Goal: Information Seeking & Learning: Learn about a topic

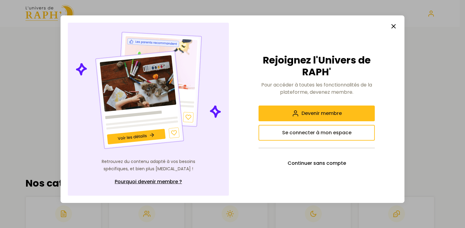
click at [393, 28] on icon "button" at bounding box center [393, 26] width 7 height 7
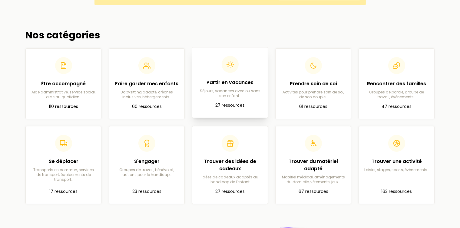
scroll to position [182, 0]
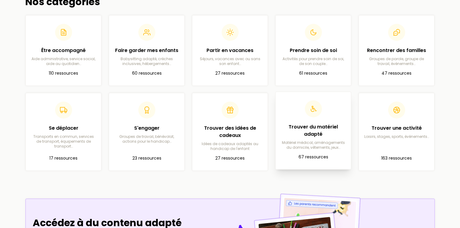
click at [323, 146] on p "Matériel médical, aménagements du domicile, vêtements, jeux…" at bounding box center [313, 145] width 66 height 10
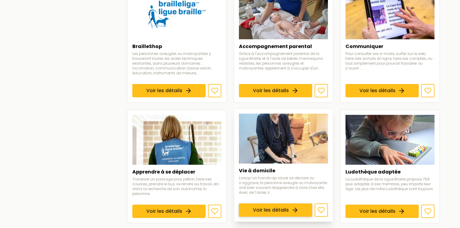
scroll to position [454, 0]
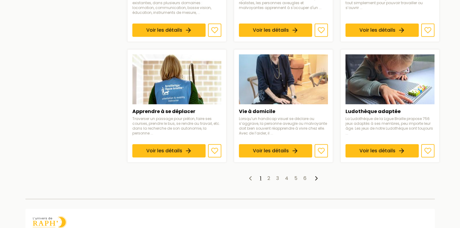
click at [316, 177] on polyline at bounding box center [316, 179] width 2 height 4
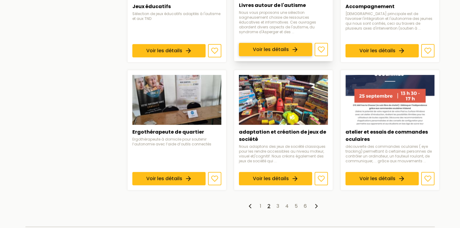
scroll to position [454, 0]
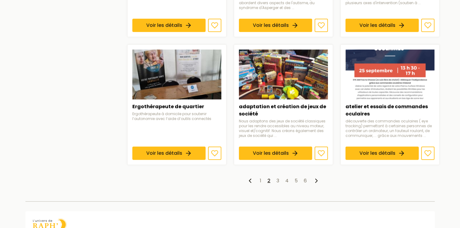
click at [313, 179] on icon at bounding box center [316, 180] width 7 height 7
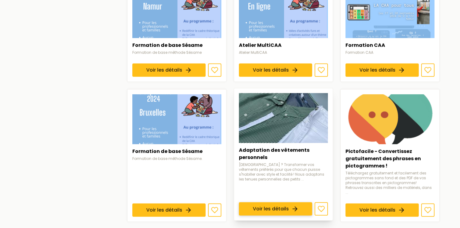
scroll to position [393, 0]
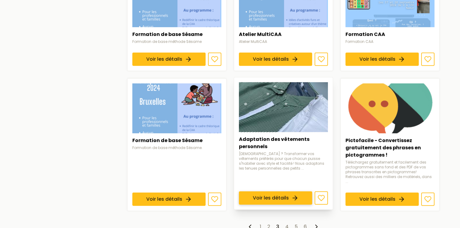
click at [244, 192] on link "Voir les détails" at bounding box center [275, 198] width 73 height 13
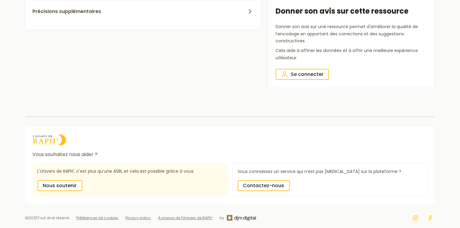
scroll to position [220, 0]
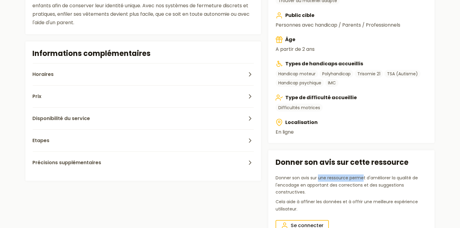
drag, startPoint x: 318, startPoint y: 177, endPoint x: 399, endPoint y: 198, distance: 83.1
click at [382, 189] on p "Donner son avis sur une ressource permet d'améliorer la qualité de l'encodage e…" at bounding box center [351, 185] width 152 height 21
click at [401, 200] on p "Cela aide à affiner les données et à offrir une meilleure expérience utilisateu…" at bounding box center [351, 205] width 152 height 15
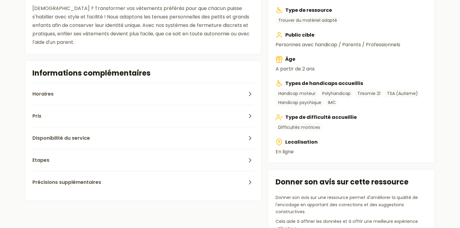
scroll to position [190, 0]
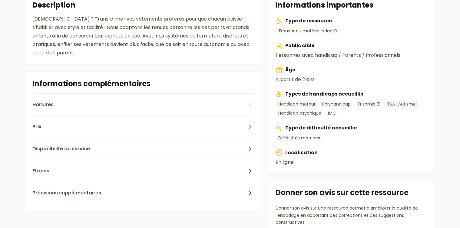
click at [51, 105] on span "Horaires" at bounding box center [43, 104] width 21 height 7
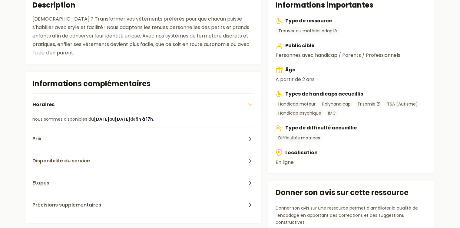
click at [51, 103] on span "Horaires" at bounding box center [44, 104] width 22 height 7
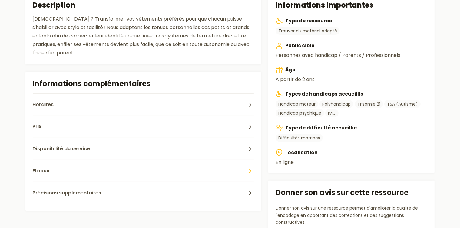
click at [50, 175] on button "Etapes" at bounding box center [143, 171] width 221 height 22
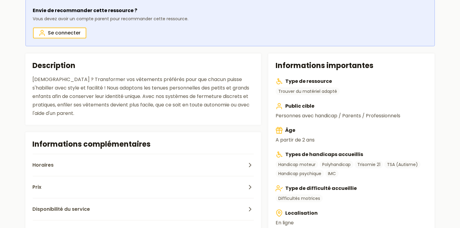
scroll to position [69, 0]
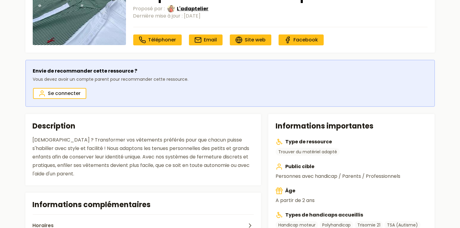
click at [194, 10] on span "L'adaptelier" at bounding box center [192, 8] width 31 height 7
